Goal: Check status: Check status

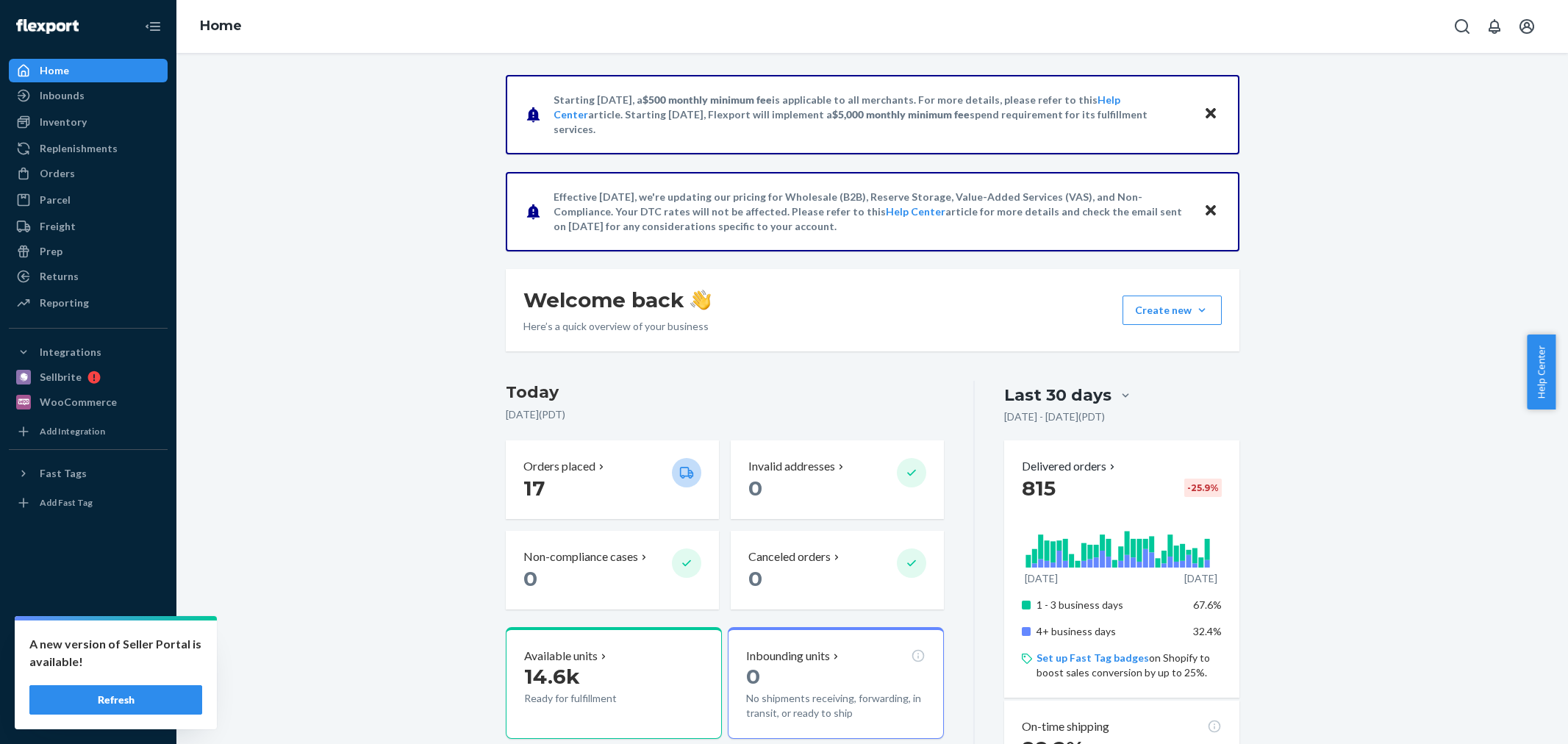
click at [544, 468] on p "Orders placed" at bounding box center [559, 466] width 72 height 17
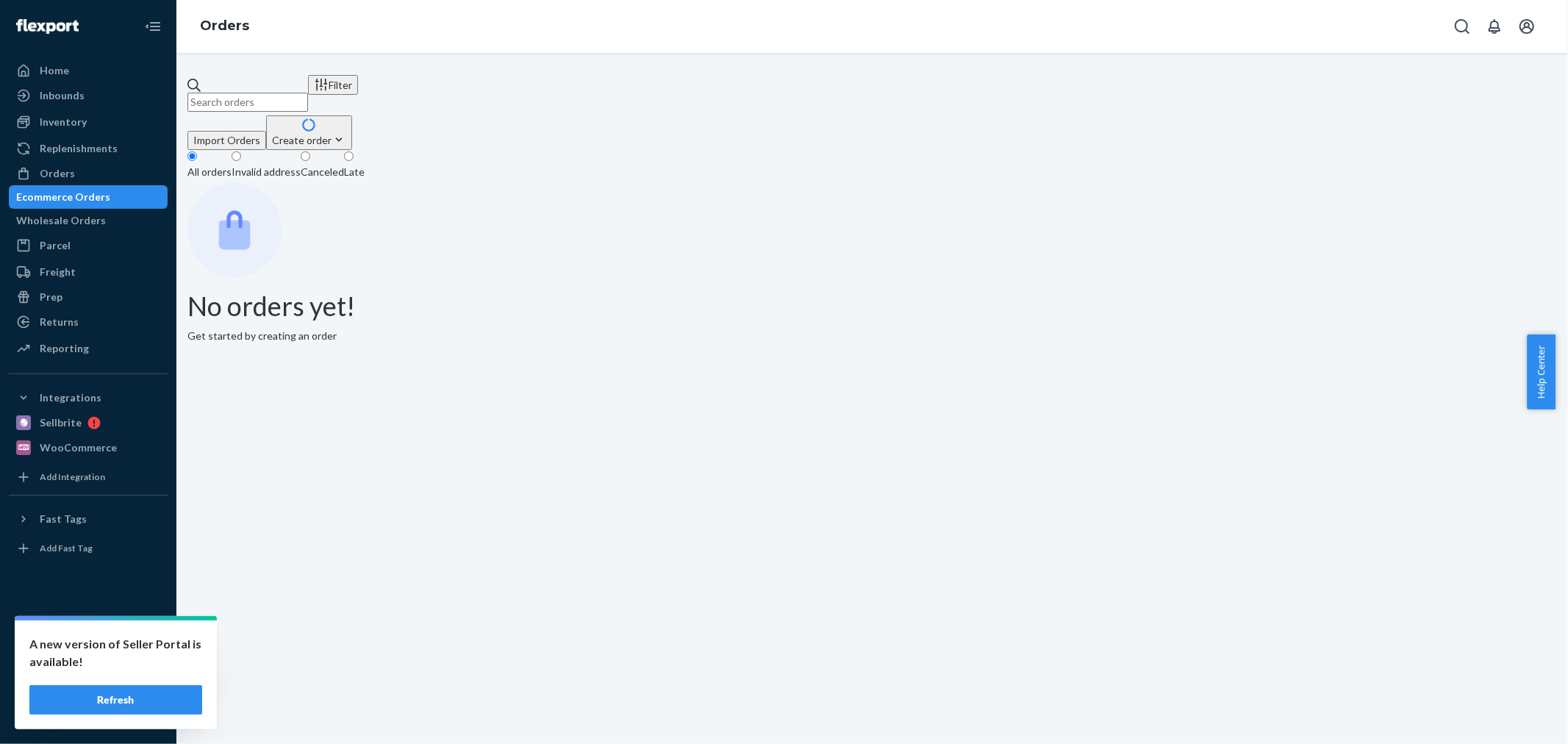
click at [308, 97] on input "text" at bounding box center [247, 102] width 120 height 19
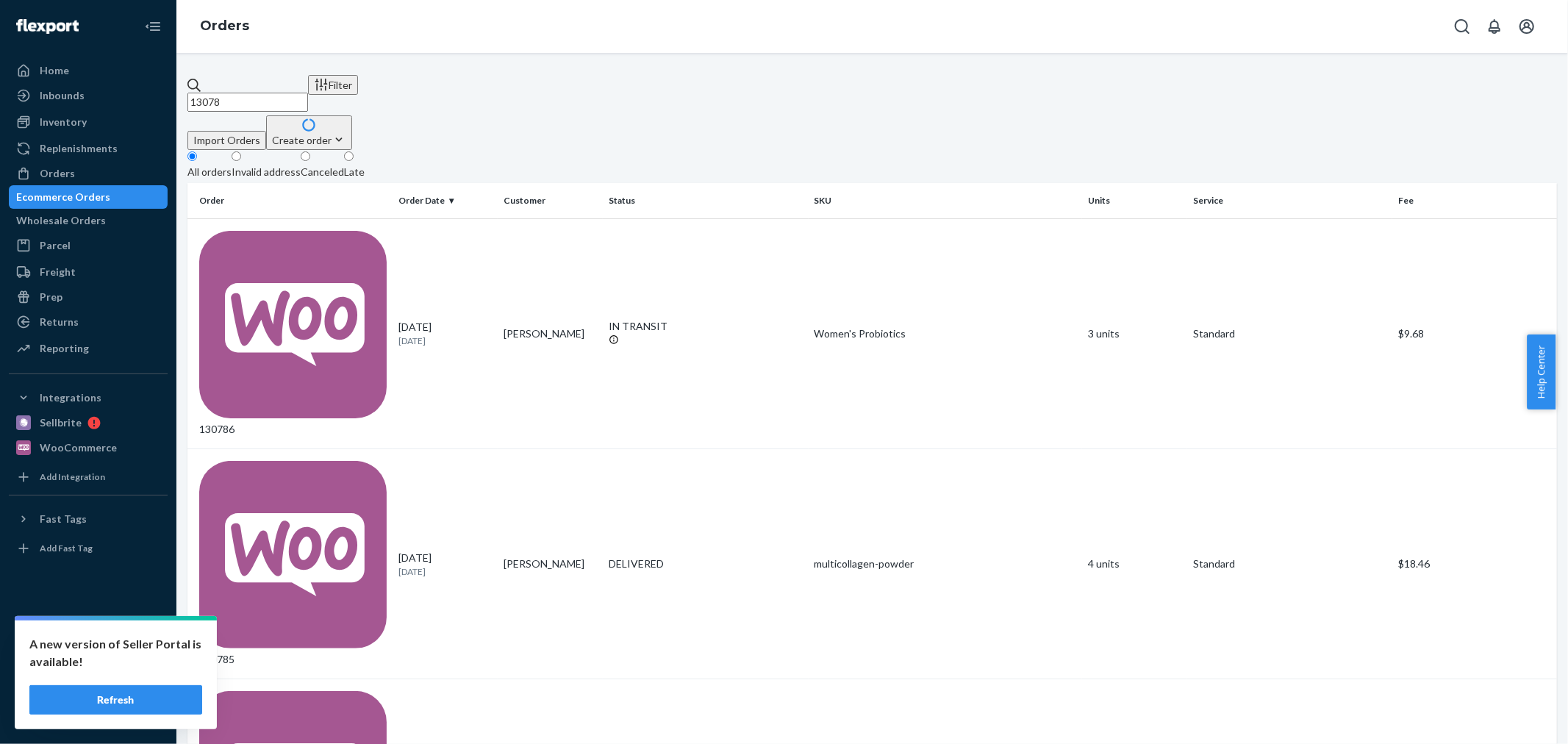
type input "130789"
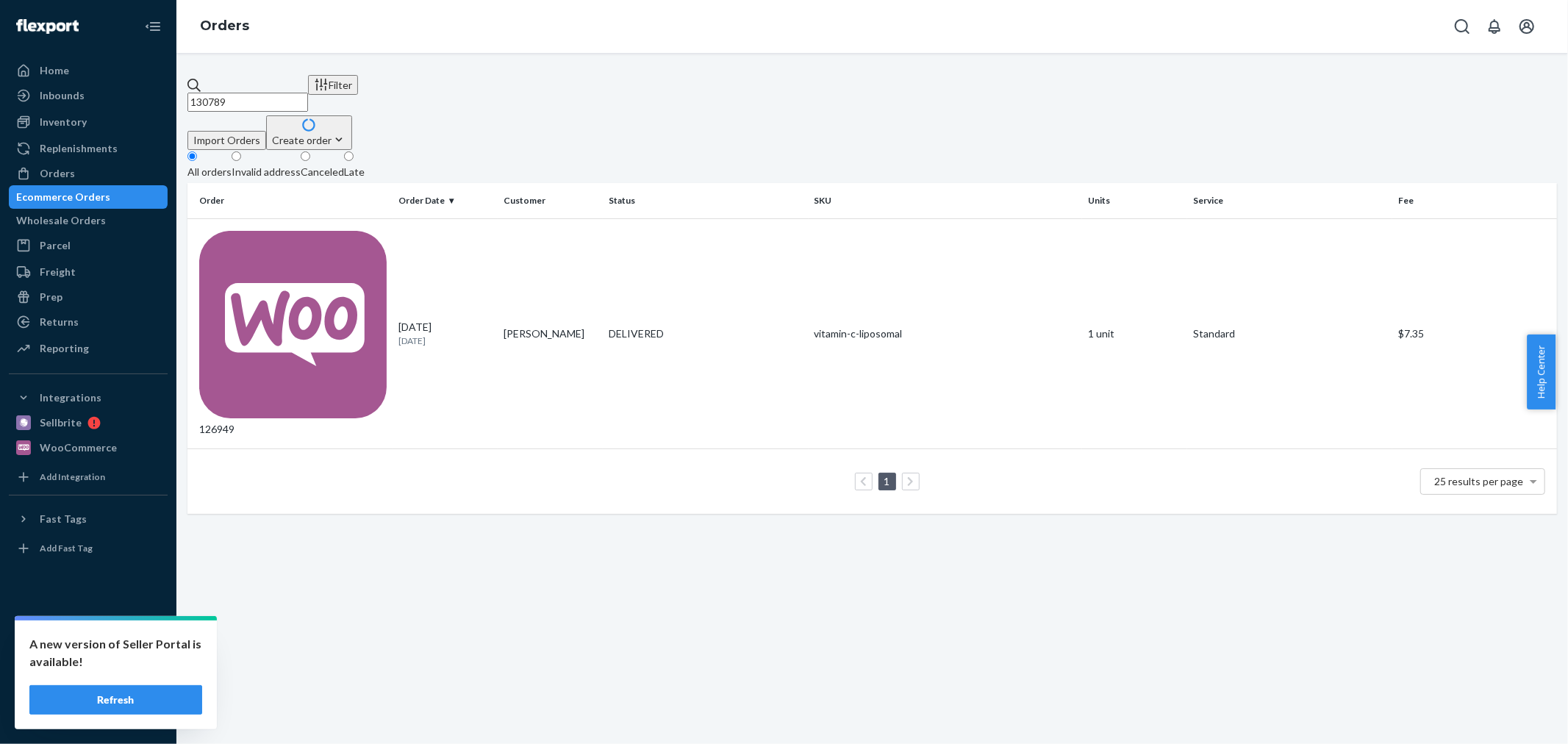
click at [308, 92] on input "130789" at bounding box center [247, 102] width 120 height 19
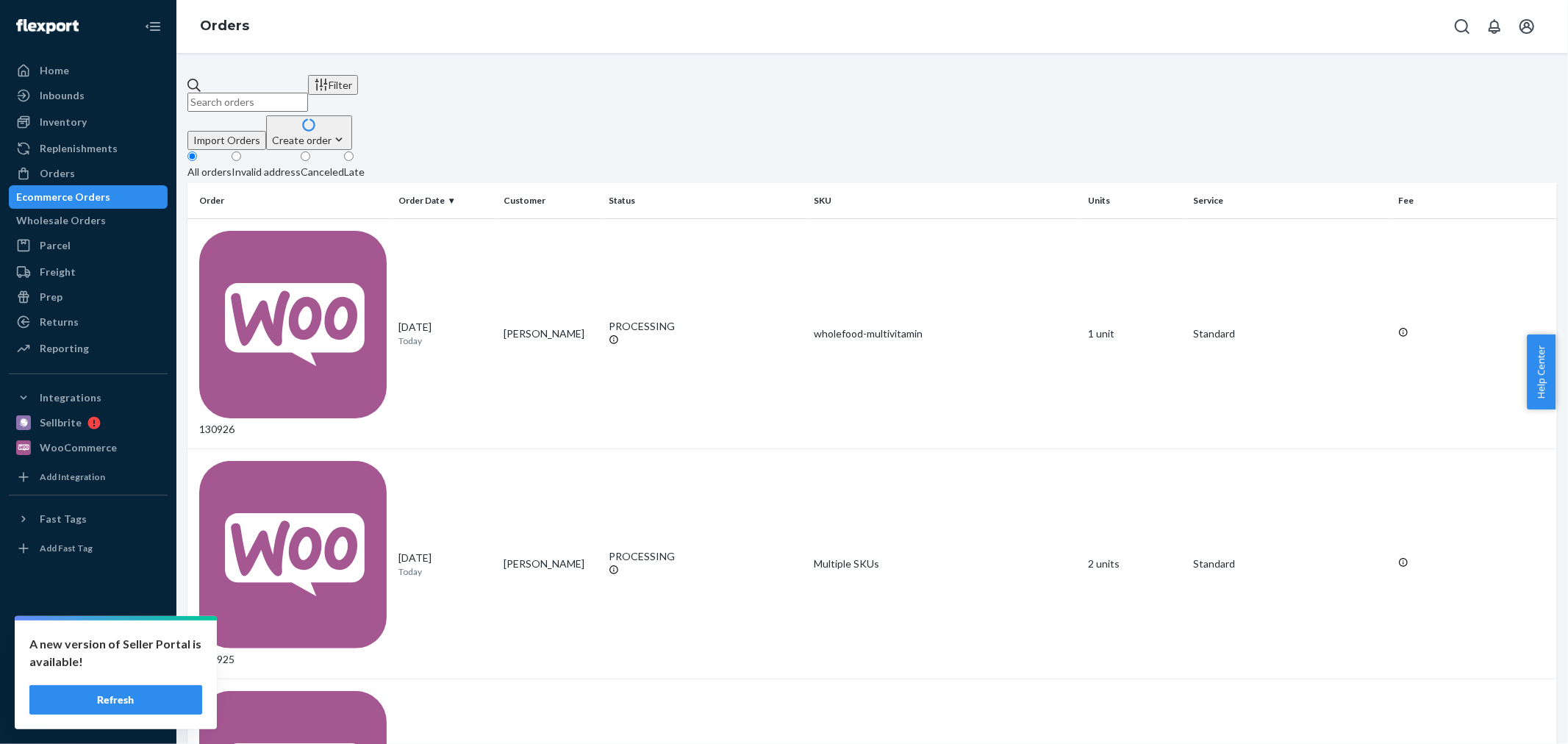
click at [260, 92] on input "text" at bounding box center [247, 102] width 120 height 19
paste input "[PERSON_NAME]"
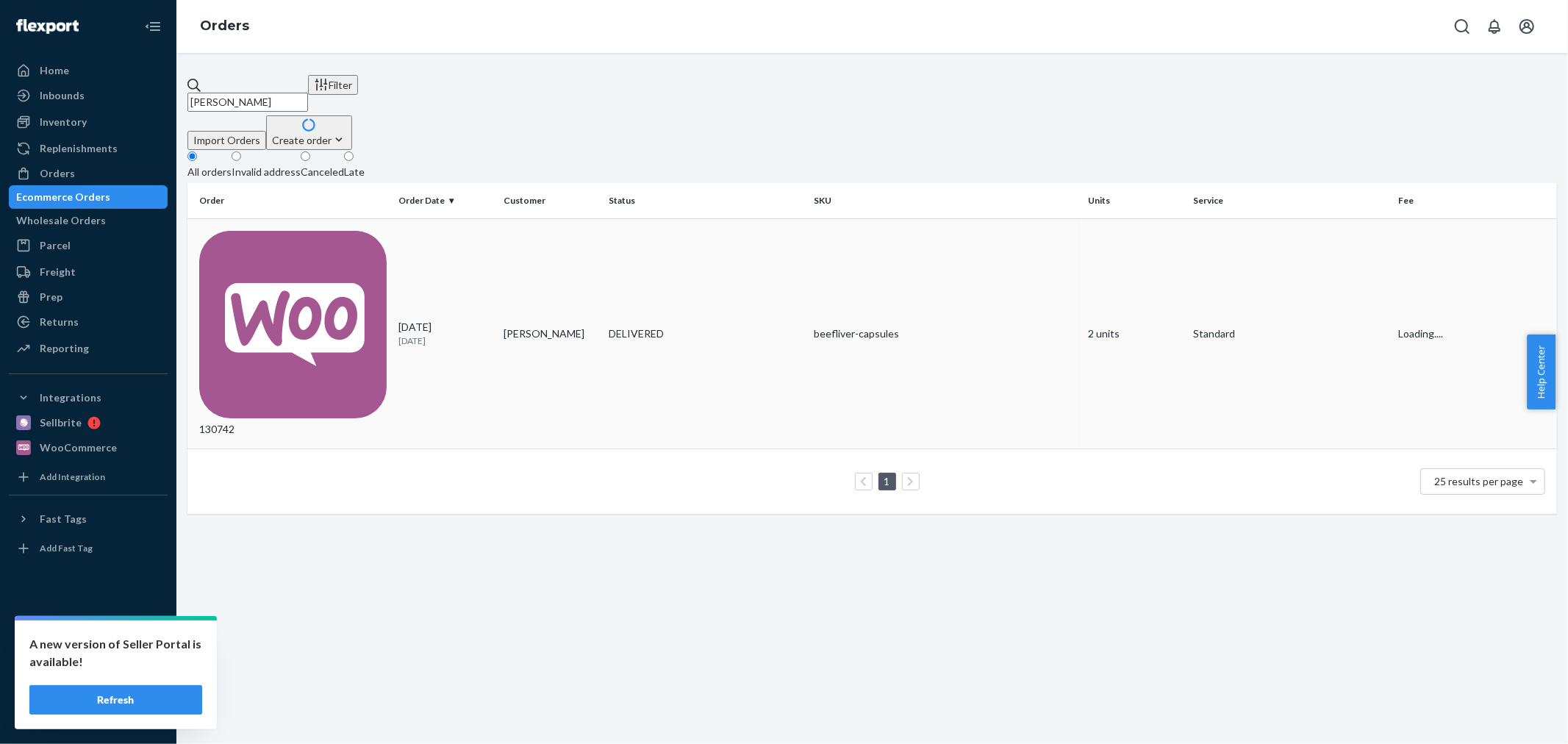
type input "[PERSON_NAME]"
click at [511, 249] on td "[PERSON_NAME]" at bounding box center [551, 333] width 106 height 230
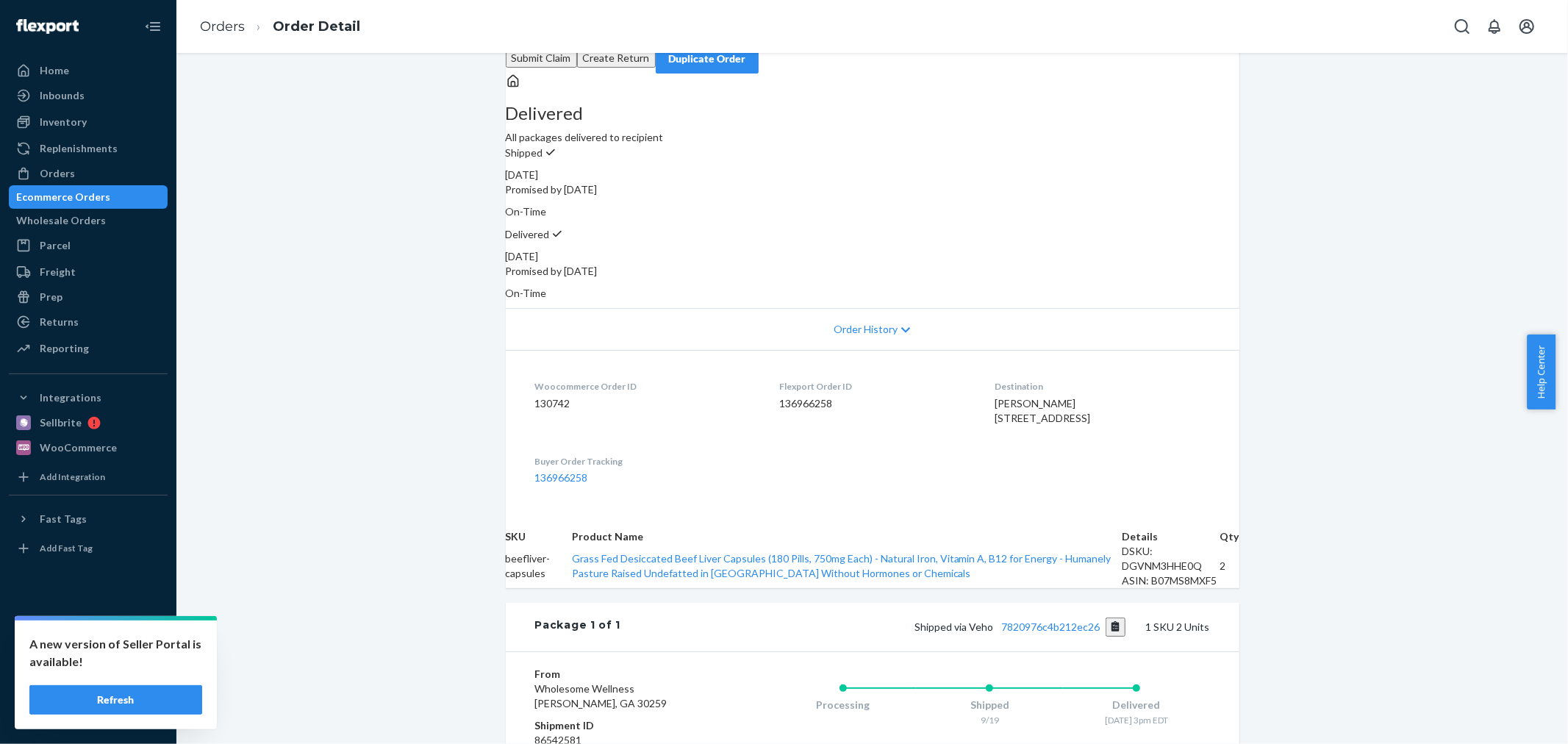
scroll to position [164, 0]
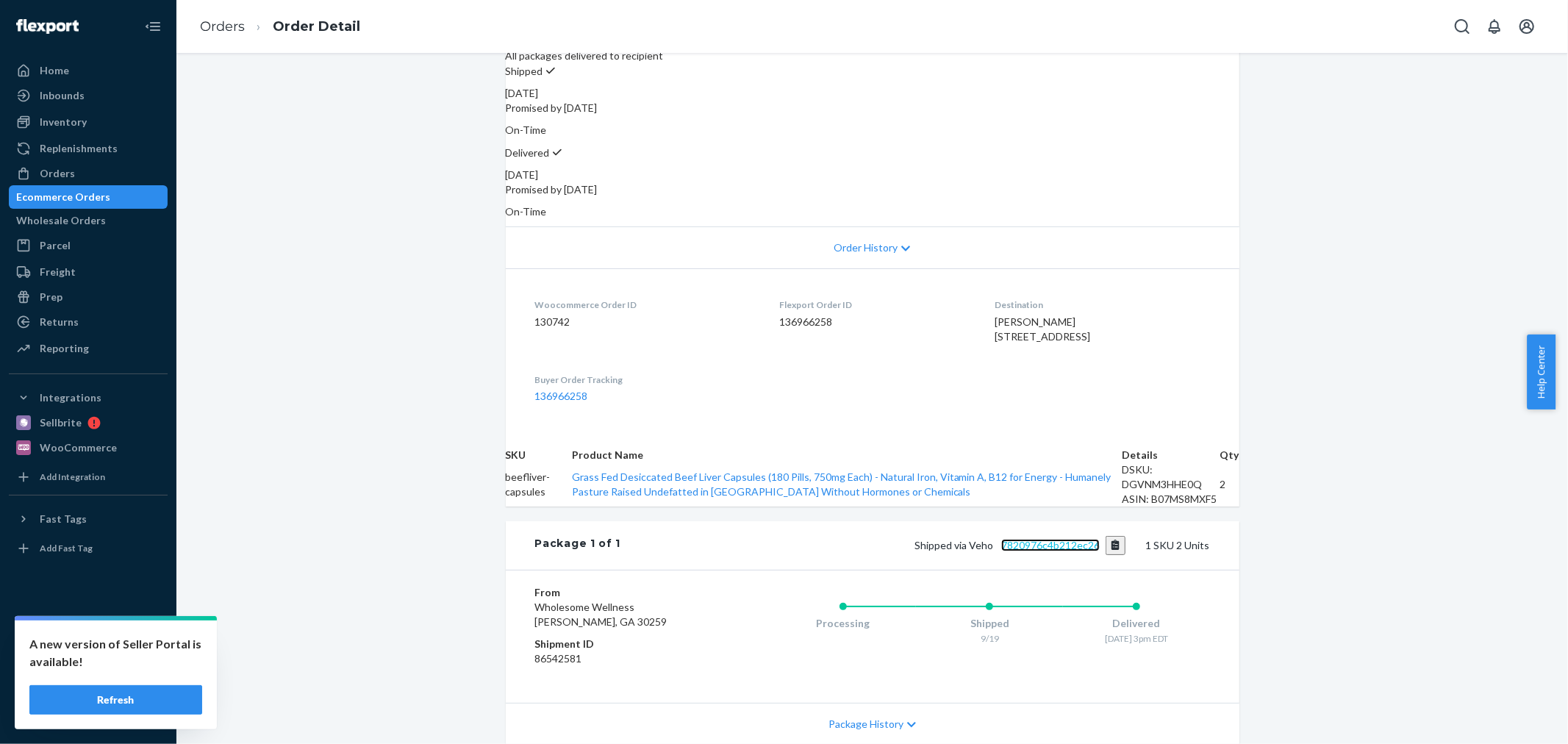
click at [1017, 551] on link "7820976c4b212ec26" at bounding box center [1051, 545] width 98 height 12
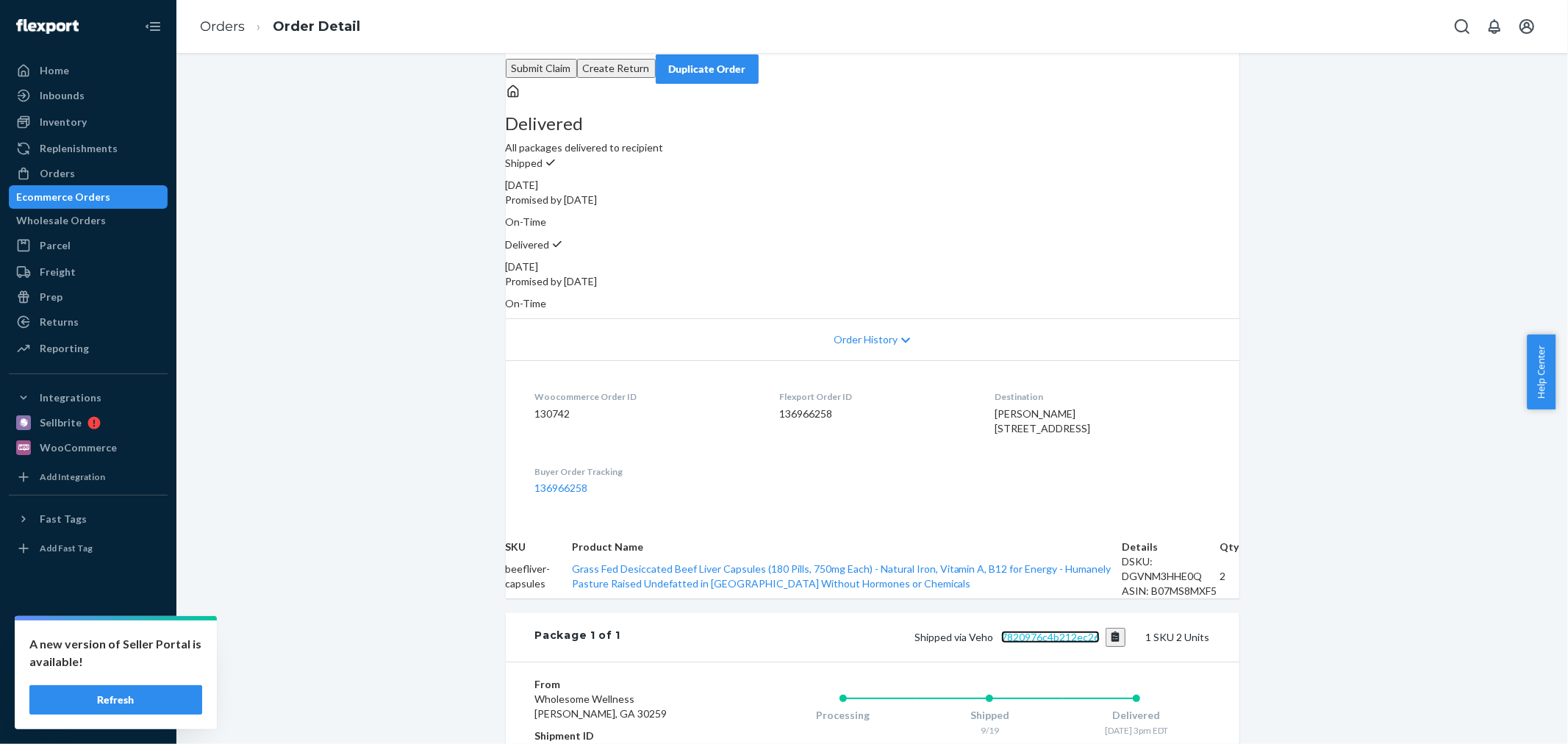
scroll to position [0, 0]
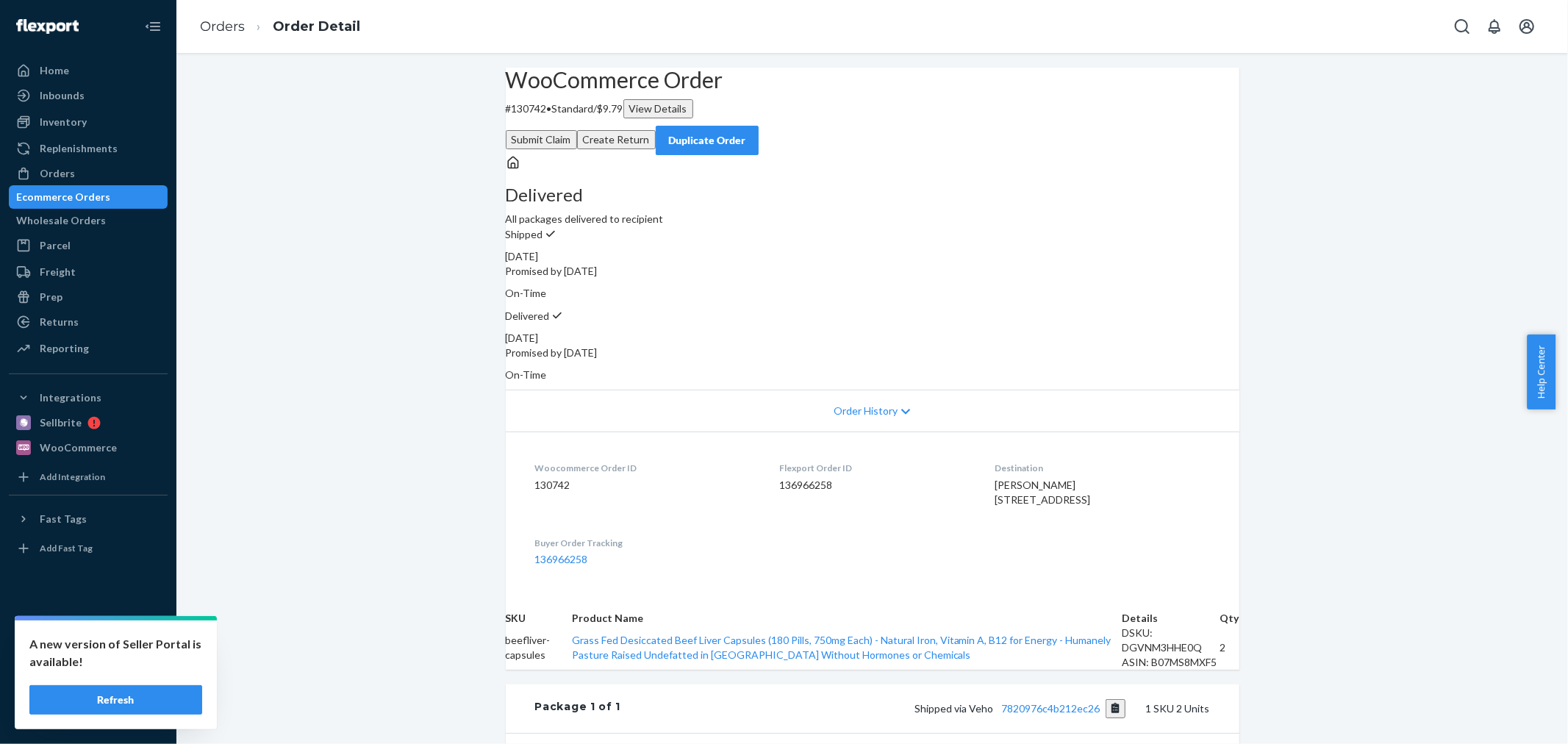
click at [541, 478] on dd "130742" at bounding box center [646, 485] width 222 height 15
copy dd "130742"
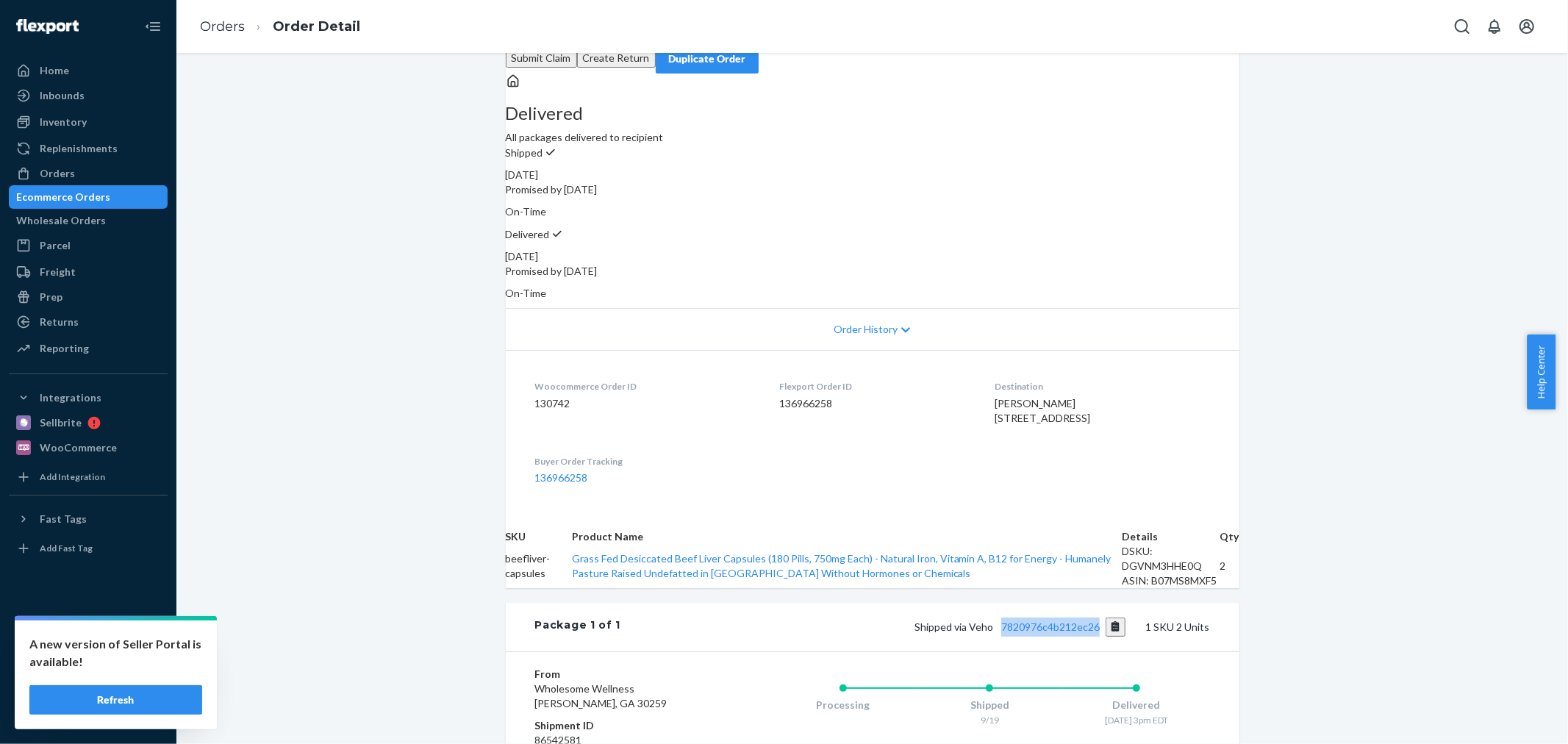
drag, startPoint x: 996, startPoint y: 692, endPoint x: 1096, endPoint y: 697, distance: 100.1
click at [1096, 652] on div "Package 1 of 1 Shipped via Veho 7820976c4b212ec26 1 SKU 2 Units" at bounding box center [872, 626] width 733 height 48
copy link "7820976c4b212ec26"
